Goal: Check status: Check status

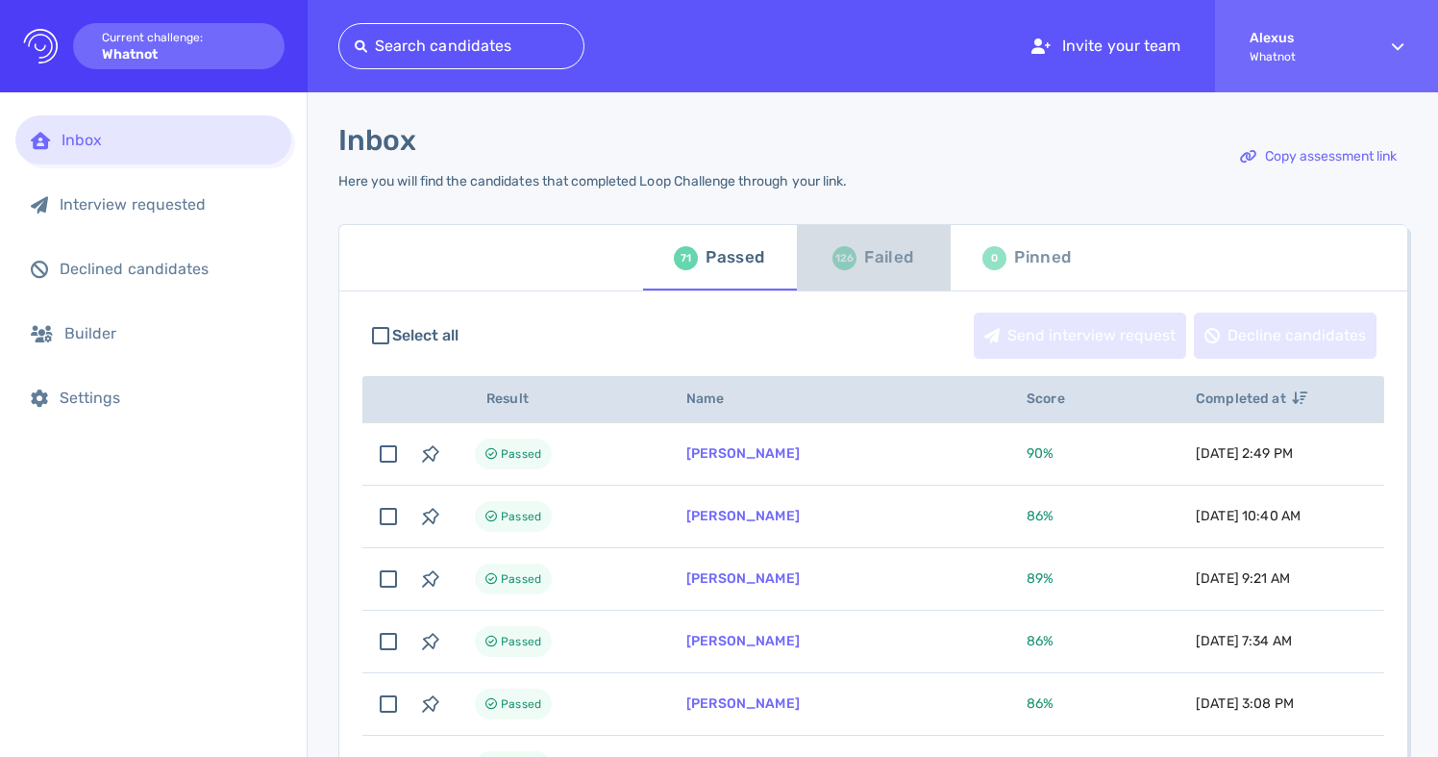
click at [834, 261] on div "126" at bounding box center [845, 258] width 24 height 24
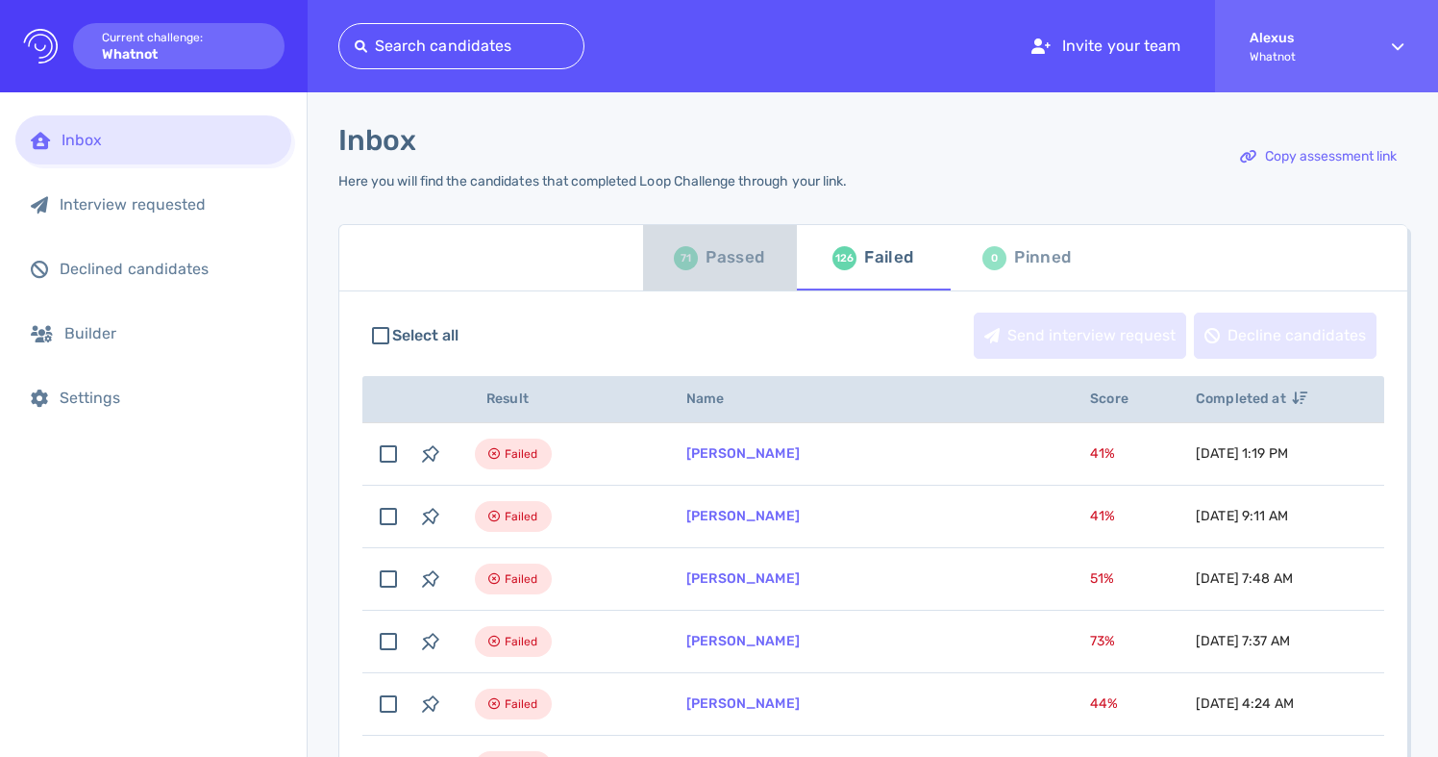
click at [720, 250] on div "Passed" at bounding box center [735, 257] width 59 height 29
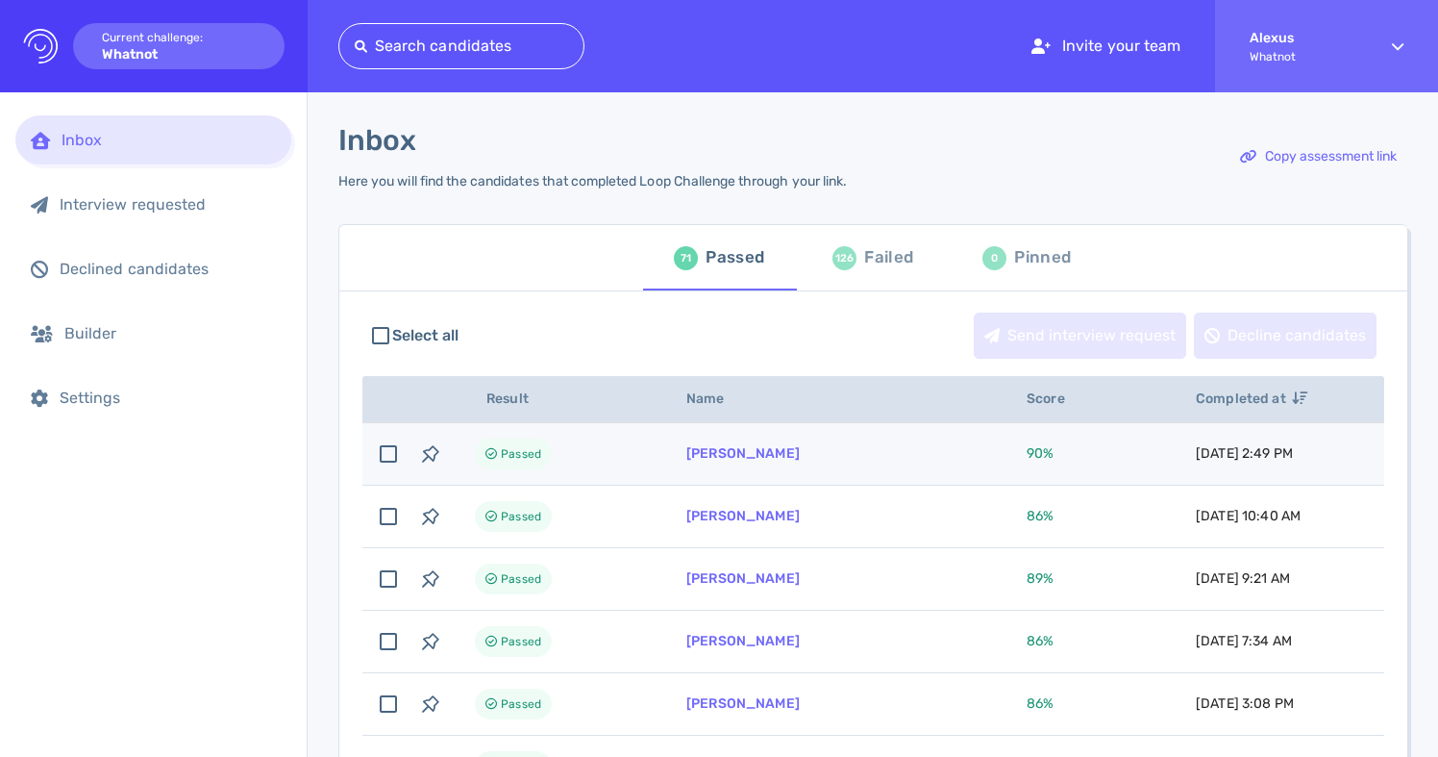
click at [730, 465] on td "Shino Talbott" at bounding box center [833, 454] width 340 height 62
checkbox input "true"
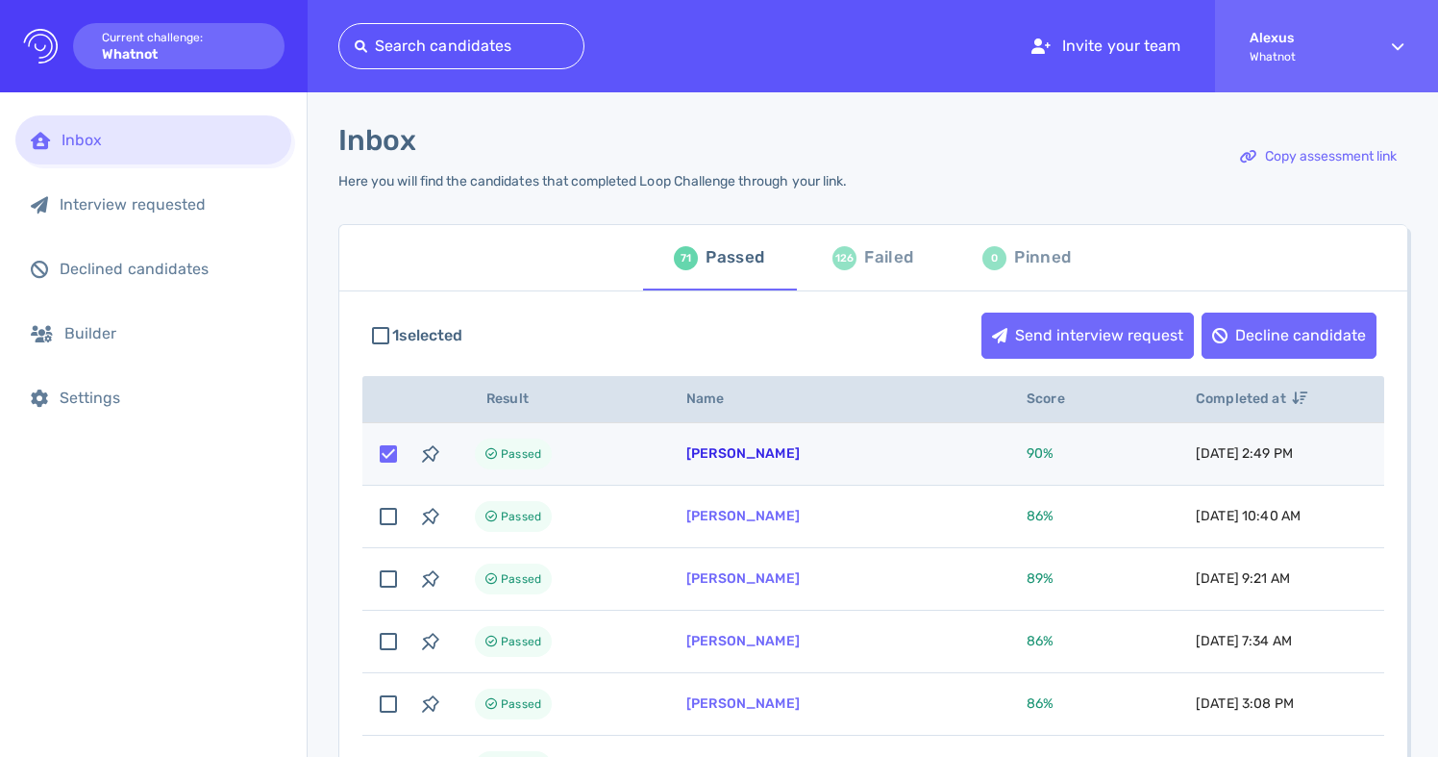
click at [716, 448] on link "Shino Talbott" at bounding box center [742, 453] width 113 height 16
